Goal: Information Seeking & Learning: Learn about a topic

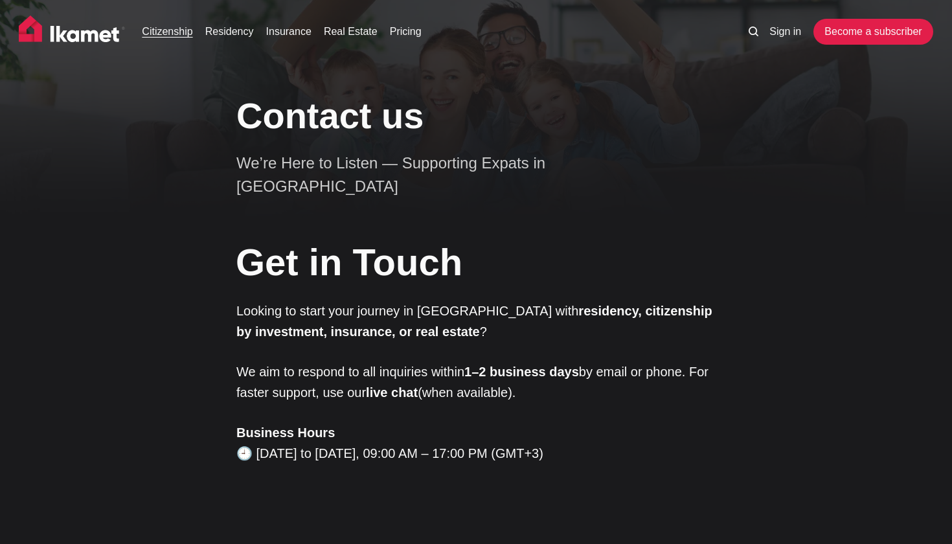
click at [167, 34] on link "Citizenship" at bounding box center [167, 32] width 51 height 16
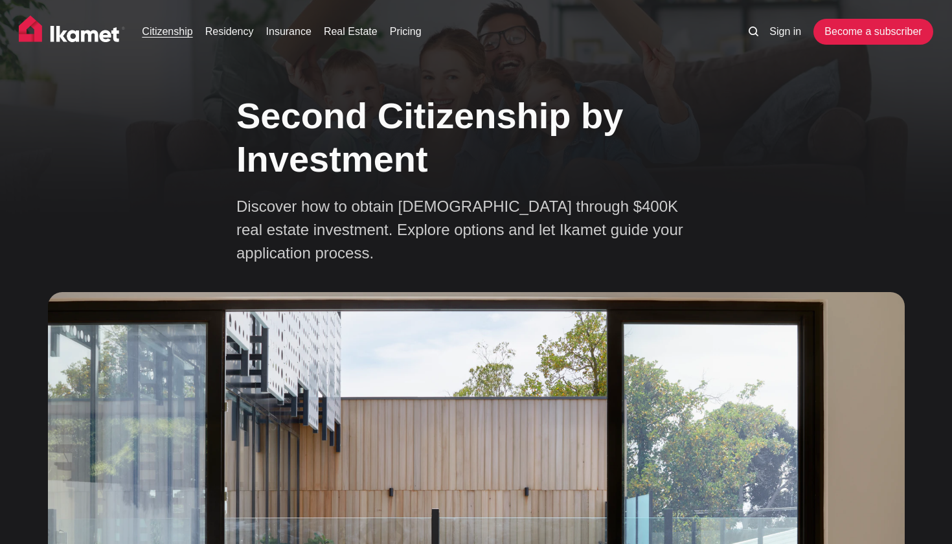
click at [165, 34] on link "Citizenship" at bounding box center [167, 32] width 51 height 16
click at [235, 36] on link "Residency" at bounding box center [229, 32] width 49 height 16
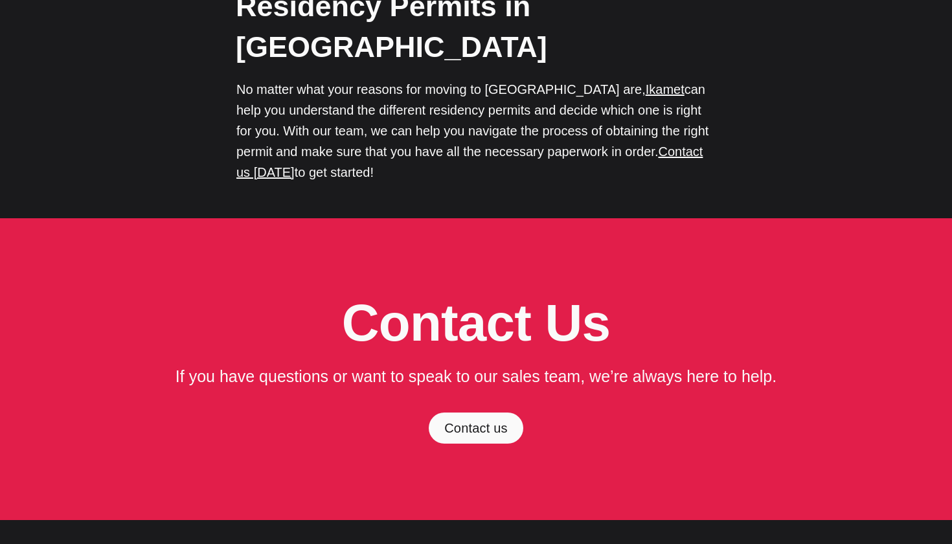
scroll to position [4446, 0]
